Goal: Information Seeking & Learning: Learn about a topic

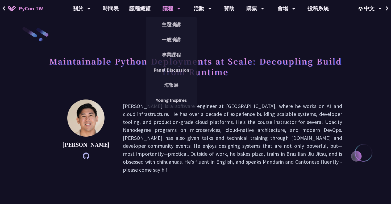
click at [169, 6] on div "議程" at bounding box center [171, 8] width 18 height 17
click at [175, 28] on link "主題演講" at bounding box center [171, 24] width 51 height 12
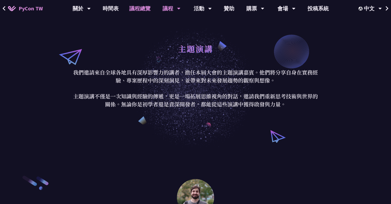
click at [141, 10] on link "議程總覽" at bounding box center [140, 8] width 32 height 17
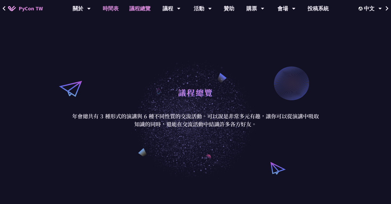
click at [109, 12] on link "時間表" at bounding box center [110, 8] width 27 height 17
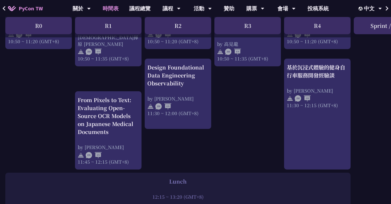
scroll to position [254, 0]
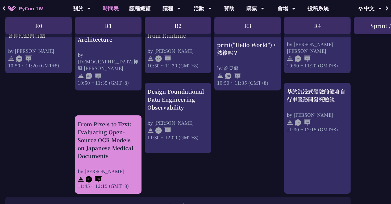
click at [95, 140] on div "From Pixels to Text: Evaluating Open-Source OCR Models on Japanese Medical Docu…" at bounding box center [108, 140] width 61 height 40
